Goal: Information Seeking & Learning: Learn about a topic

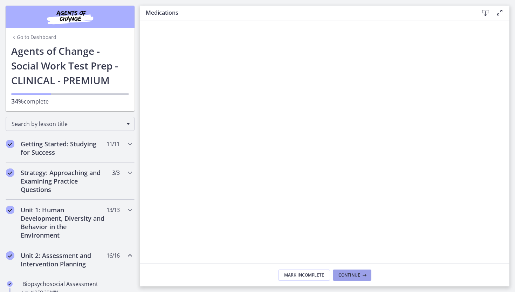
click at [358, 276] on span "Continue" at bounding box center [350, 275] width 22 height 6
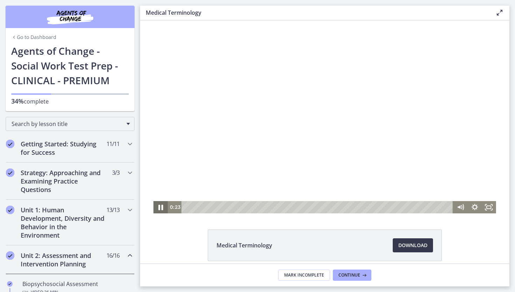
click at [156, 211] on icon "Pause" at bounding box center [160, 206] width 17 height 15
click at [160, 207] on icon "Play Video" at bounding box center [161, 206] width 4 height 5
click at [491, 207] on rect "Fullscreen" at bounding box center [489, 206] width 4 height 3
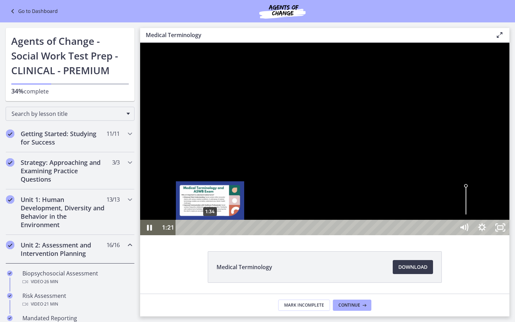
click at [210, 235] on div "1:34" at bounding box center [317, 227] width 268 height 15
click at [213, 235] on div "1:44" at bounding box center [317, 227] width 268 height 15
click at [216, 235] on div "1:55" at bounding box center [317, 227] width 268 height 15
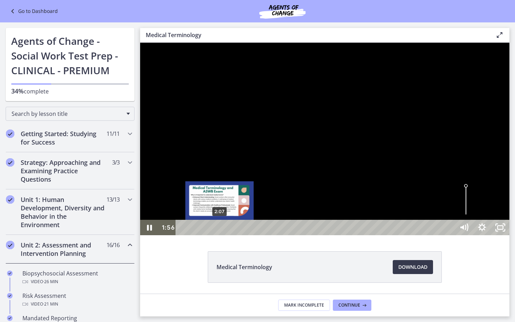
click at [220, 235] on div "2:07" at bounding box center [317, 227] width 268 height 15
click at [224, 235] on div "2:22" at bounding box center [317, 227] width 268 height 15
click at [227, 235] on div "2:33" at bounding box center [317, 227] width 268 height 15
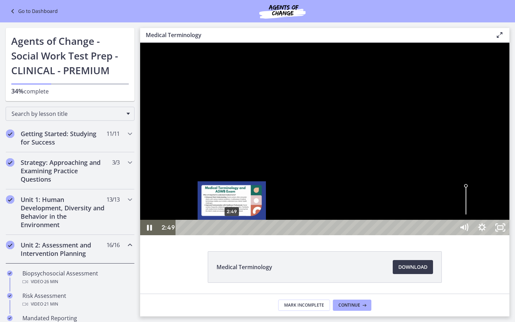
click at [232, 235] on div "2:49" at bounding box center [317, 227] width 268 height 15
click at [236, 235] on div "3:02" at bounding box center [317, 227] width 268 height 15
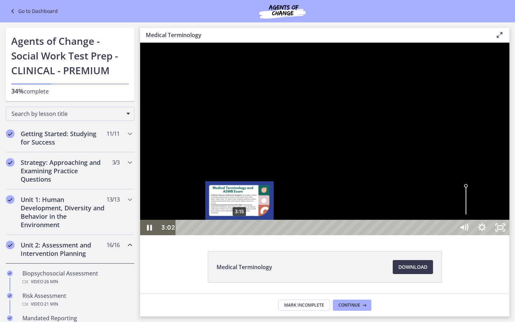
click at [241, 235] on div "3:15" at bounding box center [317, 227] width 268 height 15
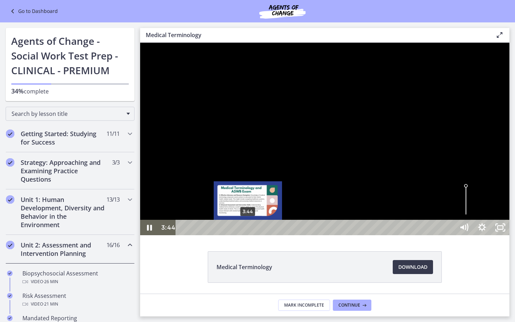
click at [248, 235] on div "3:44" at bounding box center [317, 227] width 268 height 15
click at [254, 235] on div "4:05" at bounding box center [317, 227] width 268 height 15
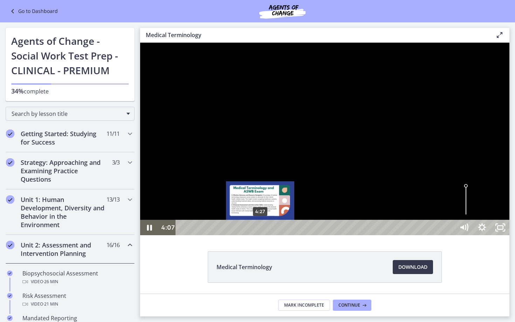
click at [261, 235] on div "4:27" at bounding box center [317, 227] width 268 height 15
click at [266, 235] on div "4:45" at bounding box center [317, 227] width 268 height 15
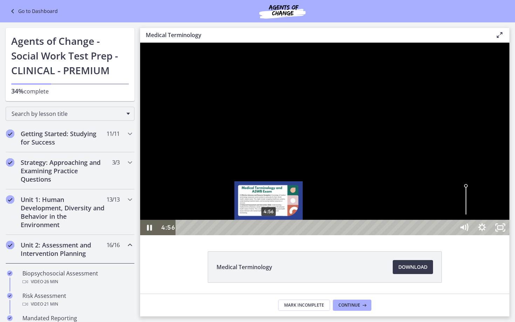
click at [269, 231] on div "Playbar" at bounding box center [268, 227] width 5 height 5
click at [273, 235] on div "5:03" at bounding box center [317, 227] width 268 height 15
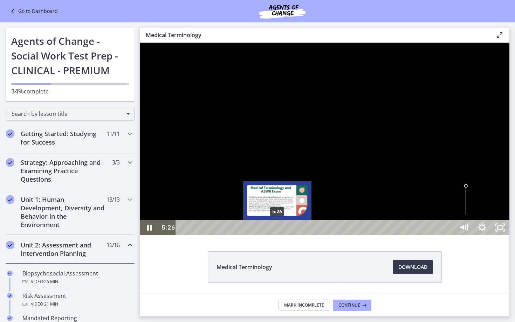
click at [278, 235] on div "5:26" at bounding box center [317, 227] width 268 height 15
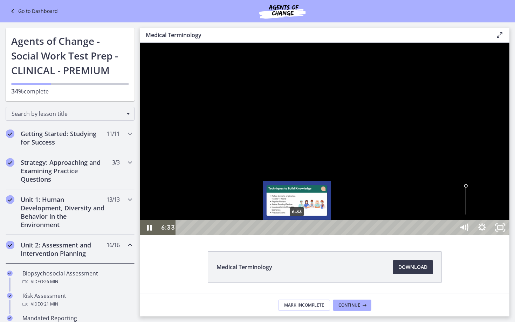
click at [298, 235] on div "6:33" at bounding box center [317, 227] width 268 height 15
click at [296, 231] on div "Playbar" at bounding box center [295, 227] width 5 height 5
click at [294, 231] on div "Playbar" at bounding box center [295, 227] width 5 height 5
click at [295, 231] on div "Playbar" at bounding box center [294, 227] width 5 height 5
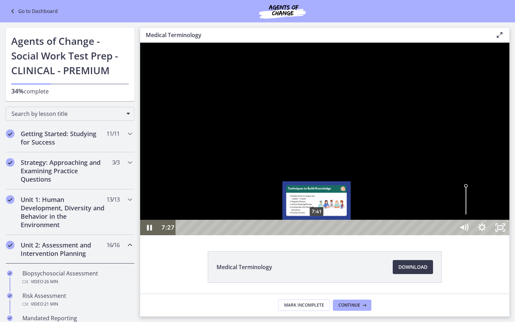
click at [317, 235] on div "7:41" at bounding box center [317, 227] width 268 height 15
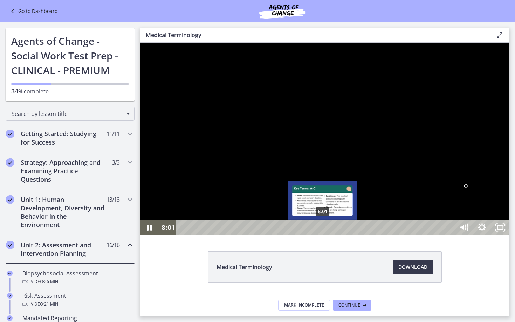
click at [323, 235] on div "8:01" at bounding box center [317, 227] width 268 height 15
click at [322, 231] on div "Playbar" at bounding box center [321, 227] width 5 height 5
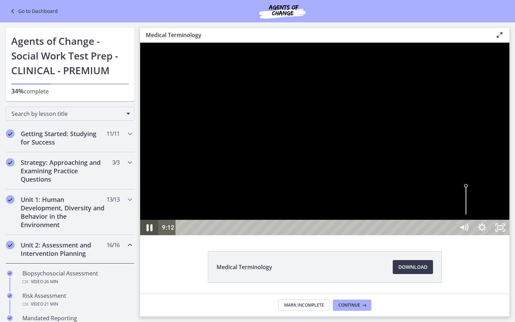
click at [146, 237] on icon "Pause" at bounding box center [149, 228] width 22 height 19
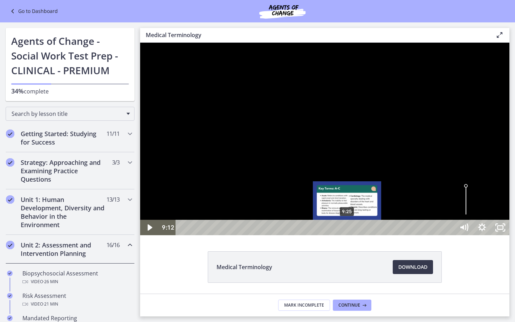
click at [348, 235] on div "9:25" at bounding box center [317, 227] width 268 height 15
click at [351, 235] on div "9:34" at bounding box center [317, 227] width 268 height 15
click at [355, 235] on div "9:52" at bounding box center [317, 227] width 268 height 15
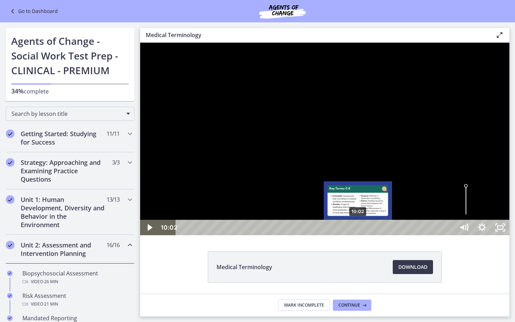
click at [358, 235] on div "10:02" at bounding box center [317, 227] width 268 height 15
click at [362, 235] on div "10:14" at bounding box center [317, 227] width 268 height 15
click at [367, 235] on div "10:32" at bounding box center [317, 227] width 268 height 15
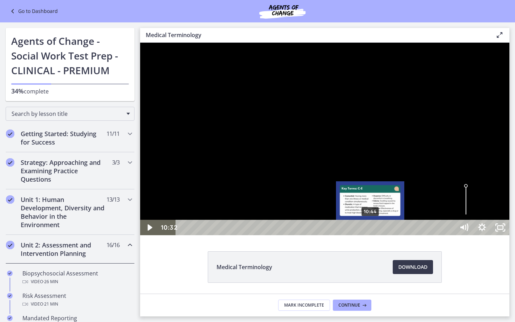
click at [371, 235] on div "10:44" at bounding box center [317, 227] width 268 height 15
click at [372, 231] on div "Playbar" at bounding box center [370, 227] width 5 height 5
click at [376, 235] on div "10:56" at bounding box center [317, 227] width 268 height 15
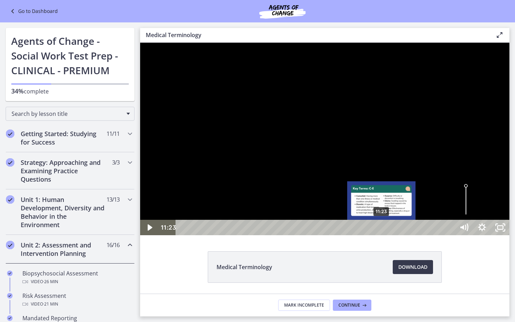
click at [382, 235] on div "11:23" at bounding box center [317, 227] width 268 height 15
click at [387, 235] on div "11:38" at bounding box center [317, 227] width 268 height 15
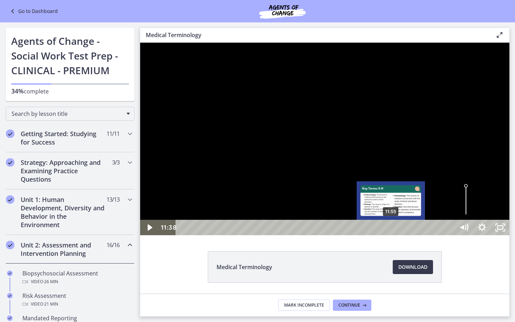
click at [392, 235] on div "11:55" at bounding box center [317, 227] width 268 height 15
click at [389, 235] on div "11:47" at bounding box center [317, 227] width 268 height 15
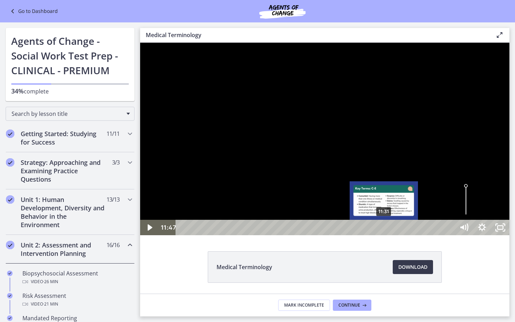
click at [384, 235] on div "11:31" at bounding box center [317, 227] width 268 height 15
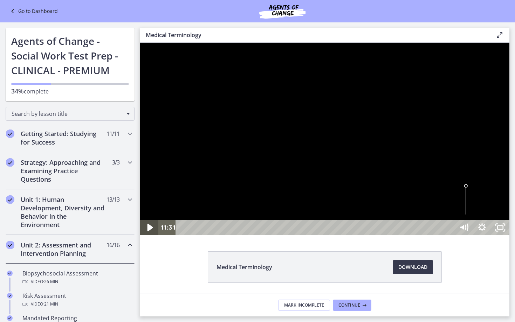
click at [149, 232] on icon "Play Video" at bounding box center [151, 228] width 6 height 8
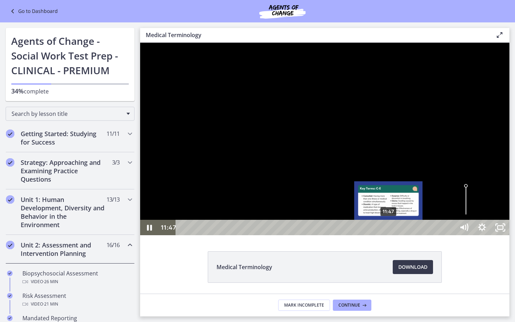
click at [389, 235] on div "11:47" at bounding box center [317, 227] width 268 height 15
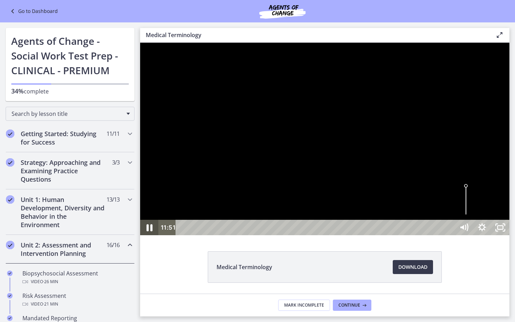
click at [143, 237] on icon "Pause" at bounding box center [149, 228] width 22 height 19
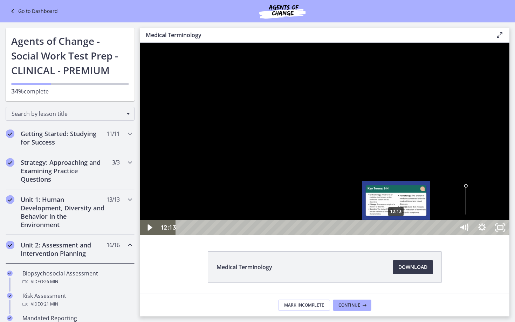
click at [397, 235] on div "12:13" at bounding box center [317, 227] width 268 height 15
click at [401, 235] on div "12:27" at bounding box center [317, 227] width 268 height 15
click at [402, 231] on div "Playbar" at bounding box center [401, 227] width 5 height 5
click at [404, 231] on div "Playbar" at bounding box center [403, 227] width 5 height 5
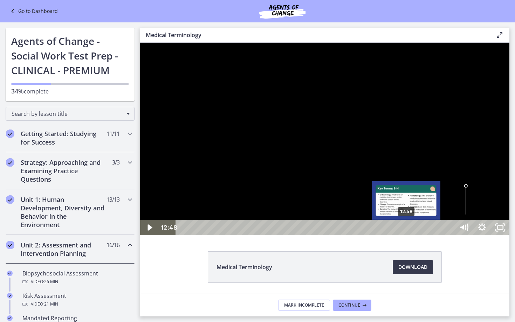
click at [407, 235] on div "12:48" at bounding box center [317, 227] width 268 height 15
click at [409, 235] on div "12:55" at bounding box center [317, 227] width 268 height 15
click at [411, 235] on div "13:03" at bounding box center [317, 227] width 268 height 15
click at [414, 235] on div "13:11" at bounding box center [317, 227] width 268 height 15
click at [416, 235] on div "13:19" at bounding box center [317, 227] width 268 height 15
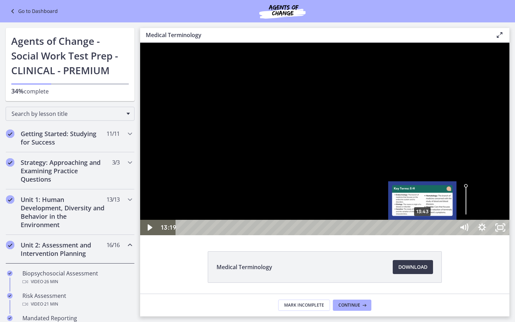
click at [423, 235] on div "13:43" at bounding box center [317, 227] width 268 height 15
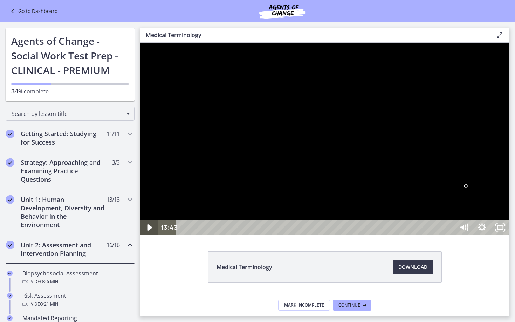
click at [151, 231] on icon "Play Video" at bounding box center [150, 228] width 5 height 6
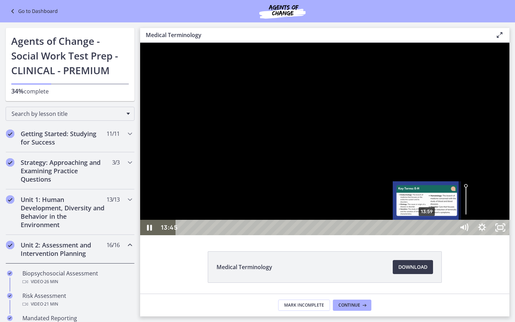
click at [428, 235] on div "13:59" at bounding box center [317, 227] width 268 height 15
click at [431, 235] on div "14:12" at bounding box center [317, 227] width 268 height 15
click at [434, 235] on div "14:22" at bounding box center [317, 227] width 268 height 15
click at [436, 231] on div "Playbar" at bounding box center [434, 227] width 5 height 5
click at [438, 235] on div "14:34" at bounding box center [317, 227] width 268 height 15
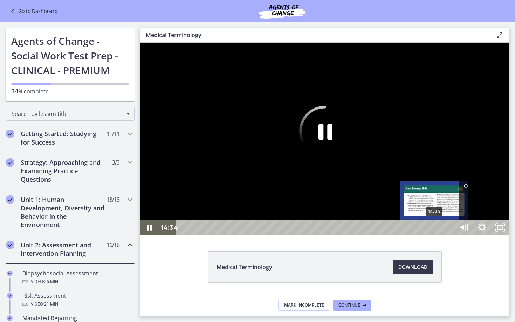
click at [435, 231] on div "Playbar" at bounding box center [437, 227] width 5 height 5
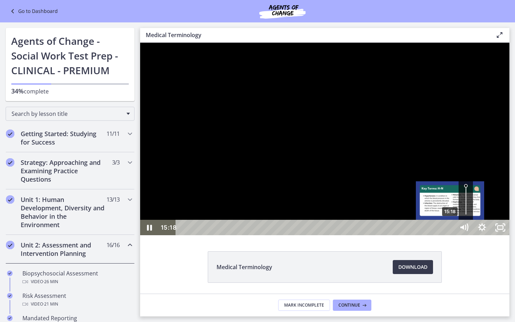
click at [451, 231] on div "Playbar" at bounding box center [449, 227] width 5 height 5
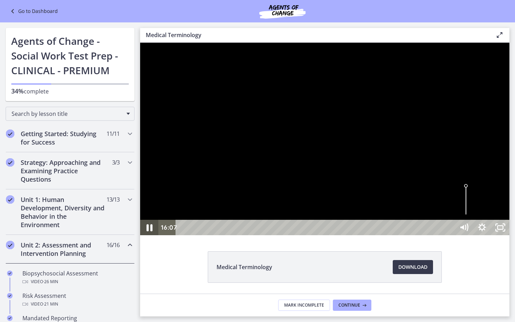
click at [152, 232] on icon "Pause" at bounding box center [149, 228] width 6 height 7
click at [145, 235] on icon "Play Video" at bounding box center [150, 227] width 18 height 15
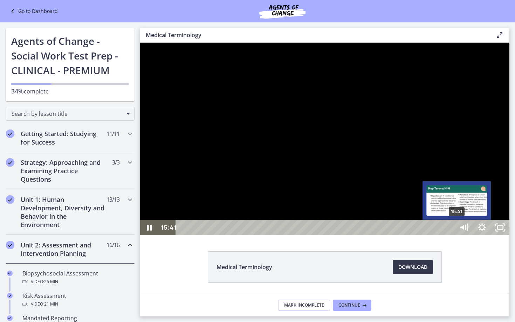
click at [450, 235] on div "15:41" at bounding box center [317, 227] width 268 height 15
click at [450, 235] on div "15:32" at bounding box center [317, 227] width 268 height 15
click at [458, 231] on div "Playbar" at bounding box center [457, 227] width 5 height 5
click at [450, 235] on div "15:53" at bounding box center [317, 227] width 268 height 15
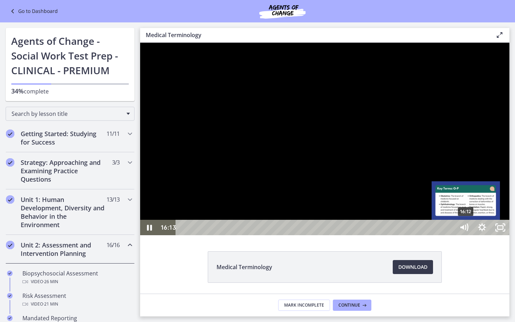
click at [466, 231] on div "Playbar" at bounding box center [465, 227] width 5 height 5
click at [468, 231] on div "Playbar" at bounding box center [467, 227] width 5 height 5
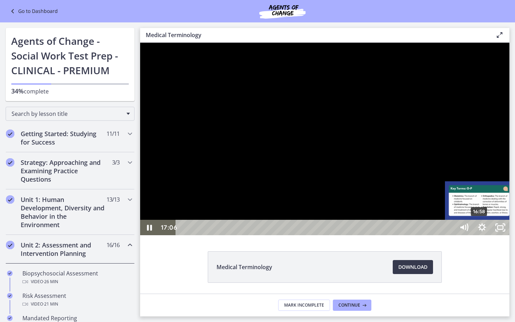
click at [480, 231] on div "Playbar" at bounding box center [481, 227] width 5 height 5
click at [478, 231] on div "Playbar" at bounding box center [479, 227] width 5 height 5
click at [450, 235] on div "16:44" at bounding box center [317, 227] width 268 height 15
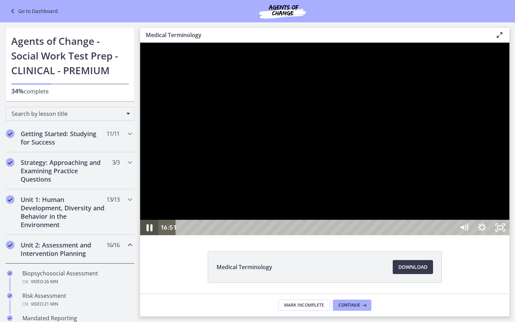
click at [153, 237] on icon "Pause" at bounding box center [149, 228] width 22 height 19
click at [149, 237] on icon "Play Video" at bounding box center [150, 228] width 22 height 19
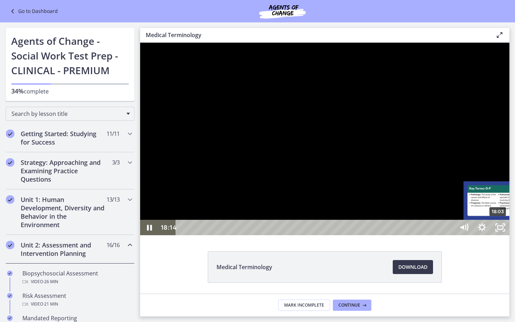
click at [450, 235] on div "18:03" at bounding box center [317, 227] width 268 height 15
click at [515, 231] on div "Playbar" at bounding box center [522, 227] width 5 height 5
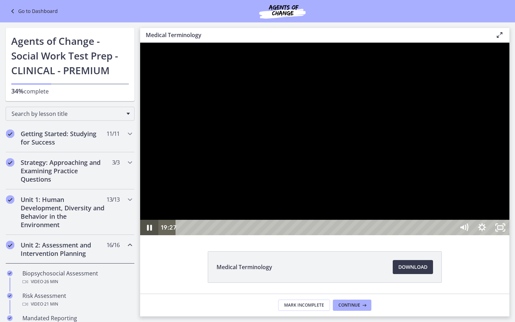
click at [154, 235] on icon "Pause" at bounding box center [149, 227] width 18 height 15
click at [144, 235] on icon "Play Video" at bounding box center [150, 227] width 18 height 15
click at [144, 237] on icon "Pause" at bounding box center [149, 228] width 22 height 19
click at [148, 232] on icon "Play Video" at bounding box center [151, 228] width 6 height 8
click at [148, 231] on icon "Pause" at bounding box center [149, 228] width 5 height 6
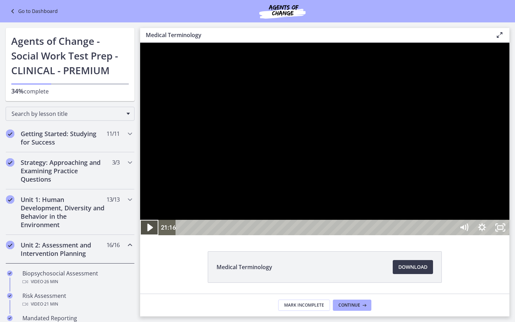
click at [148, 232] on icon "Play Video" at bounding box center [151, 228] width 6 height 8
click at [148, 231] on icon "Pause" at bounding box center [149, 228] width 5 height 6
click at [148, 232] on icon "Play Video" at bounding box center [151, 228] width 6 height 8
click at [147, 232] on icon "Pause" at bounding box center [149, 228] width 6 height 7
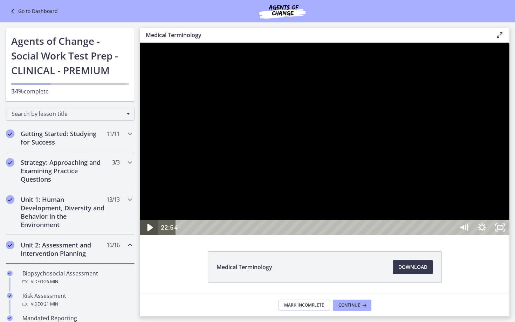
click at [147, 237] on icon "Play Video" at bounding box center [150, 228] width 22 height 19
click at [450, 235] on div "22:43" at bounding box center [317, 227] width 268 height 15
click at [450, 235] on div "22:13" at bounding box center [317, 227] width 268 height 15
click at [450, 235] on div "22:30" at bounding box center [317, 227] width 268 height 15
click at [450, 235] on div "22:41" at bounding box center [317, 227] width 268 height 15
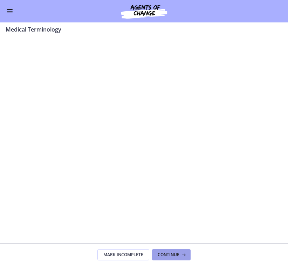
click at [170, 254] on span "Continue" at bounding box center [169, 255] width 22 height 6
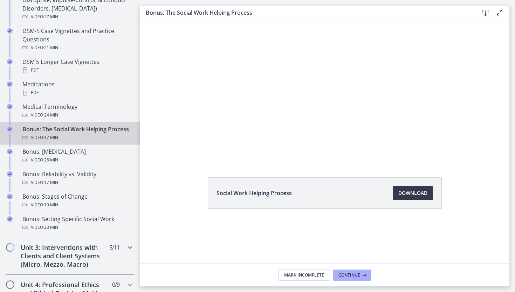
scroll to position [514, 0]
